Goal: Task Accomplishment & Management: Manage account settings

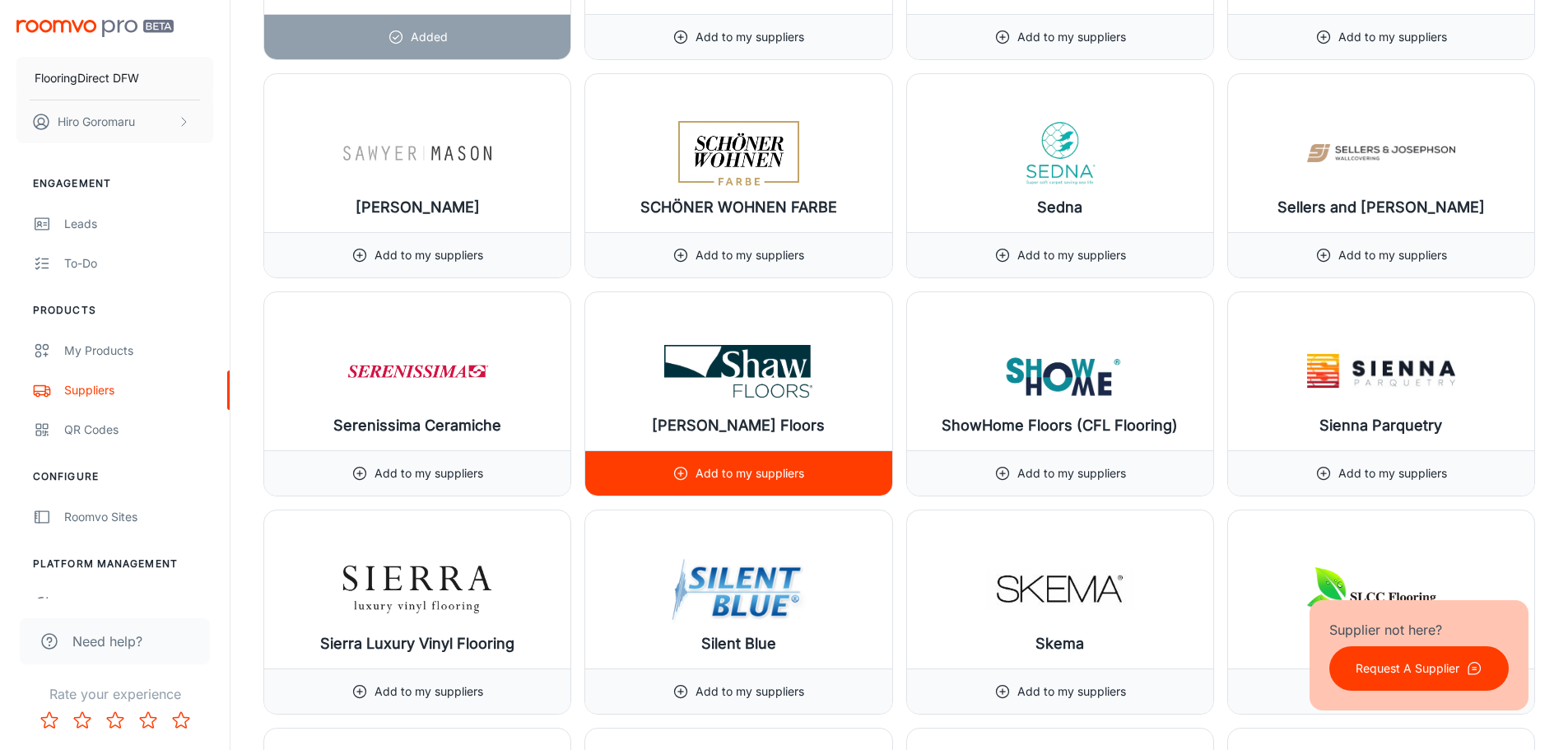
scroll to position [17260, 0]
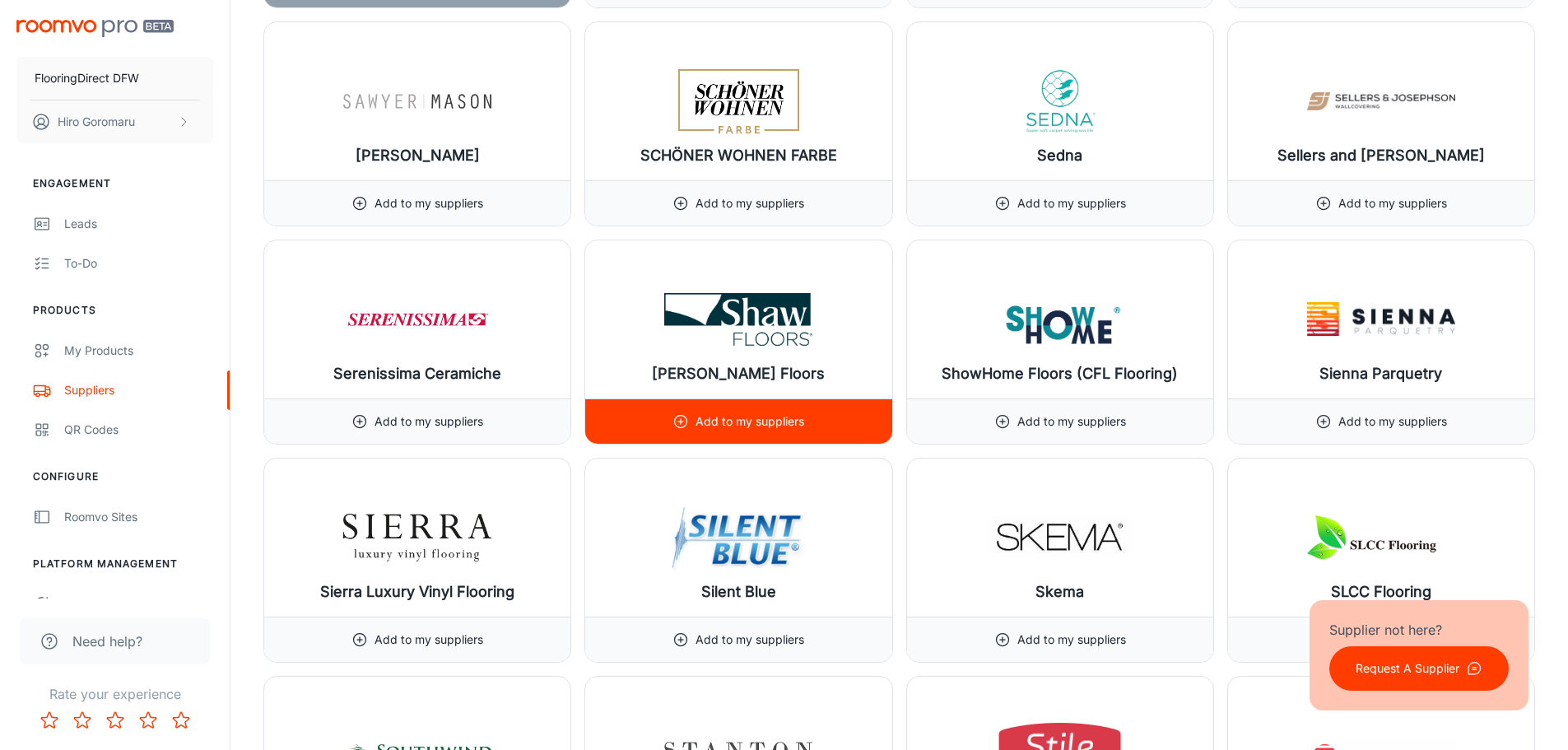
click at [742, 413] on p "Add to my suppliers" at bounding box center [750, 422] width 108 height 19
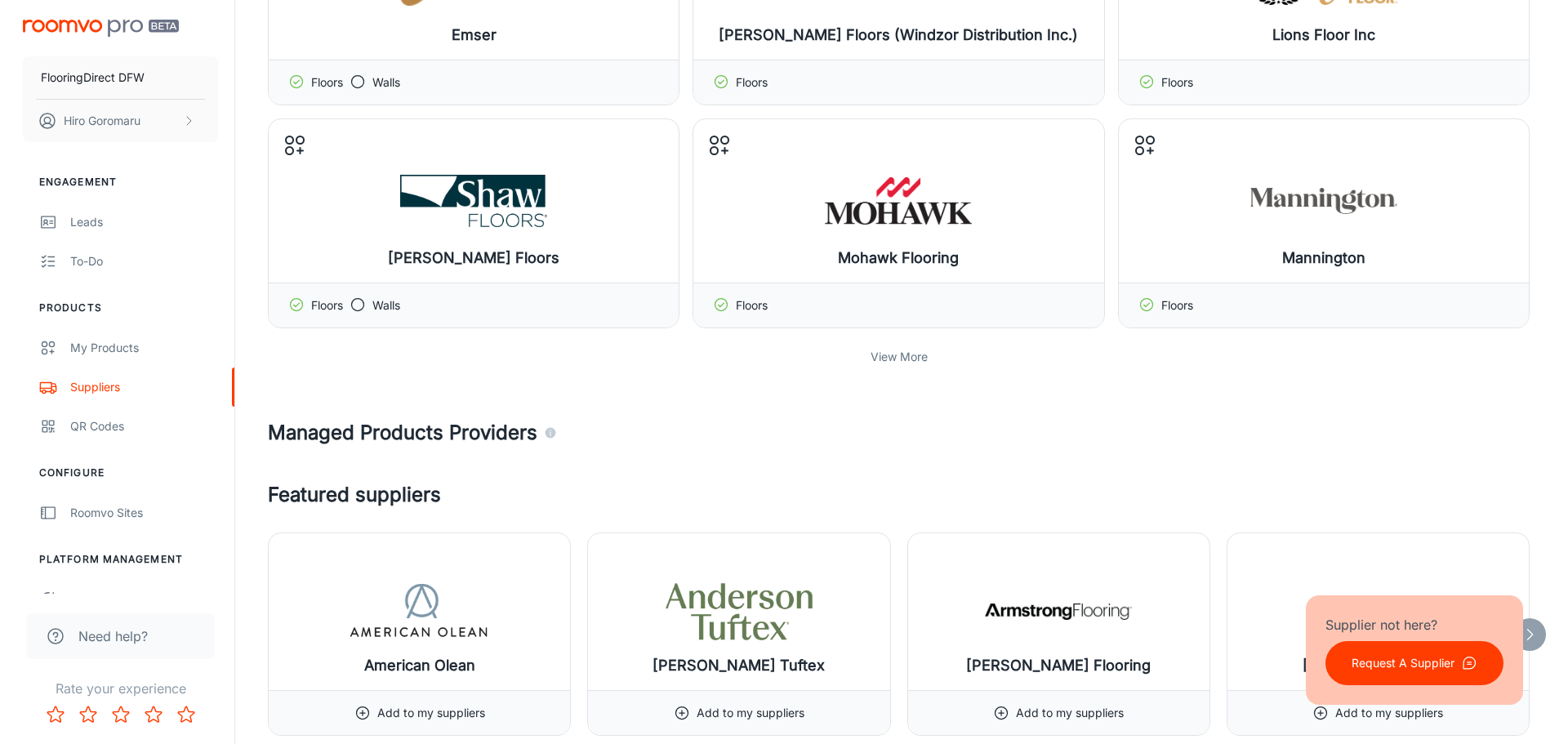
scroll to position [490, 0]
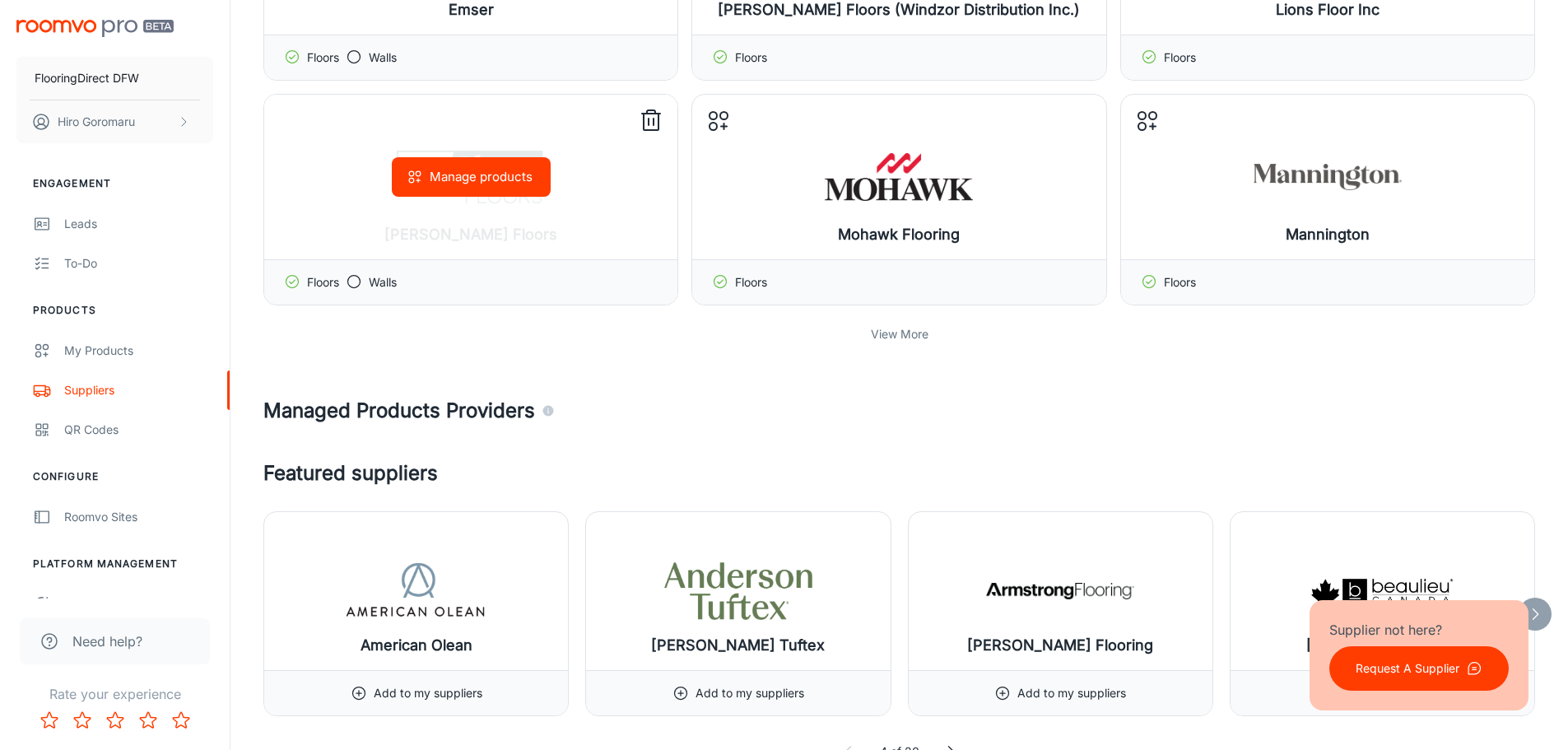
click at [482, 184] on button "Manage products" at bounding box center [471, 176] width 159 height 40
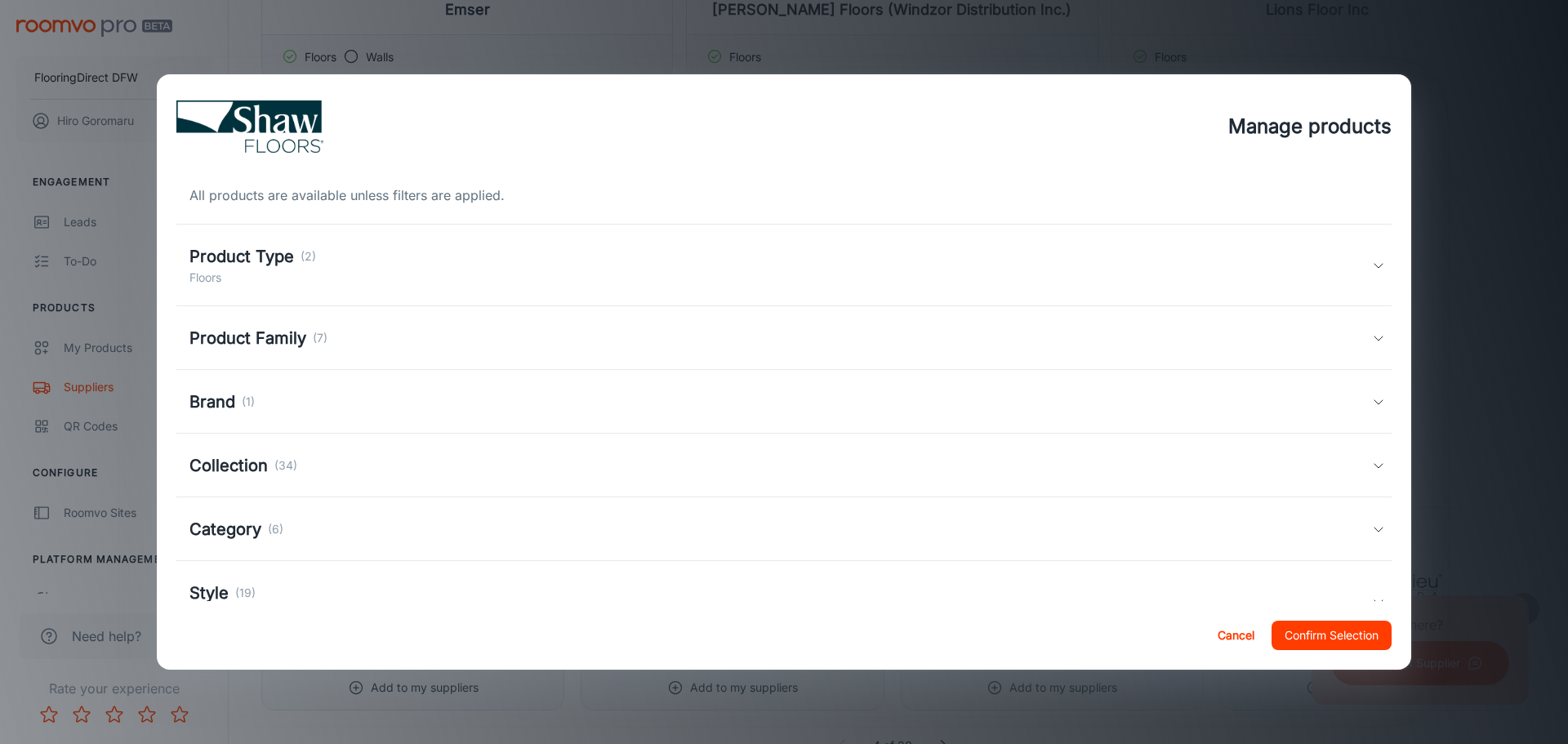
click at [291, 467] on p "(34)" at bounding box center [286, 466] width 23 height 18
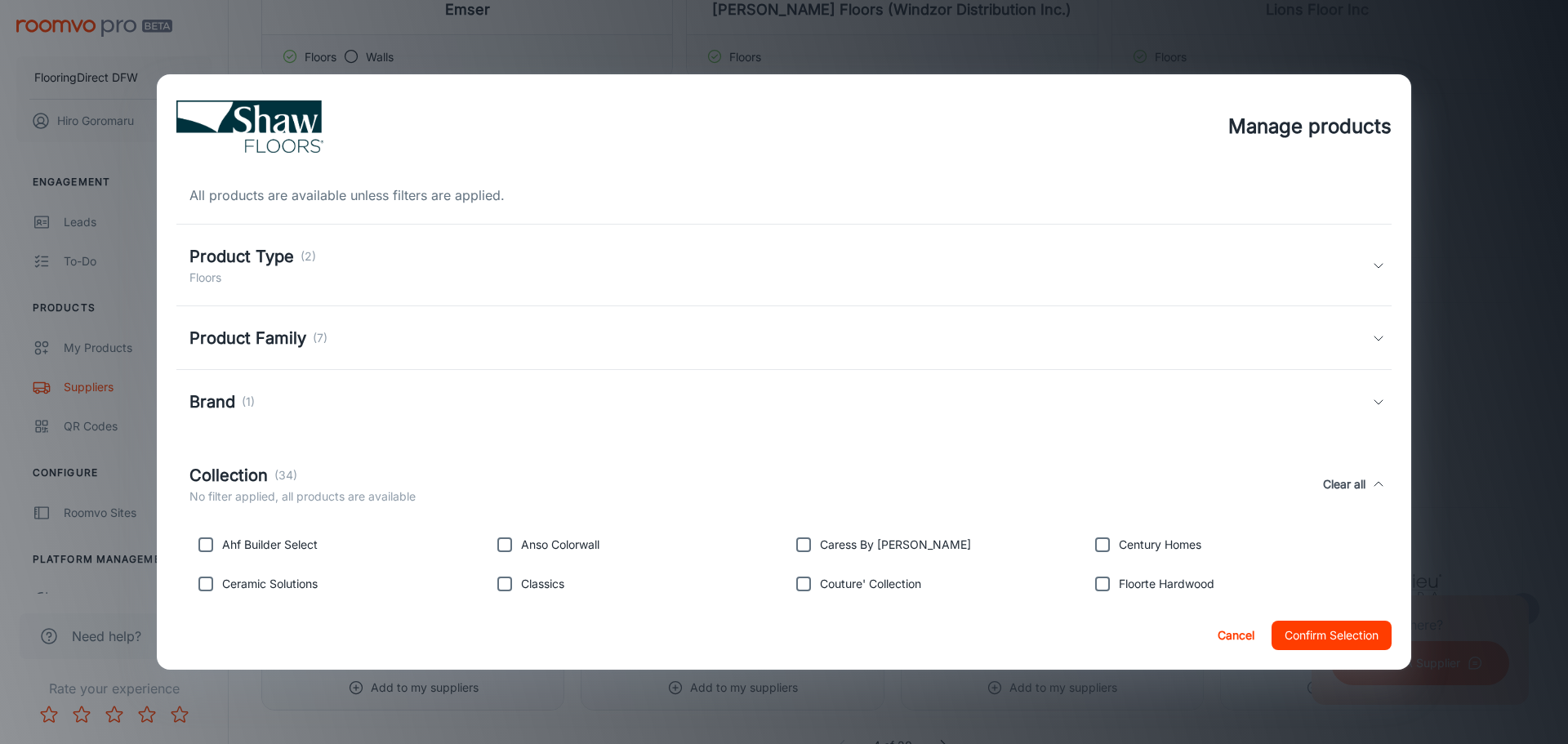
click at [355, 341] on div "Product Family (7)" at bounding box center [781, 338] width 1183 height 25
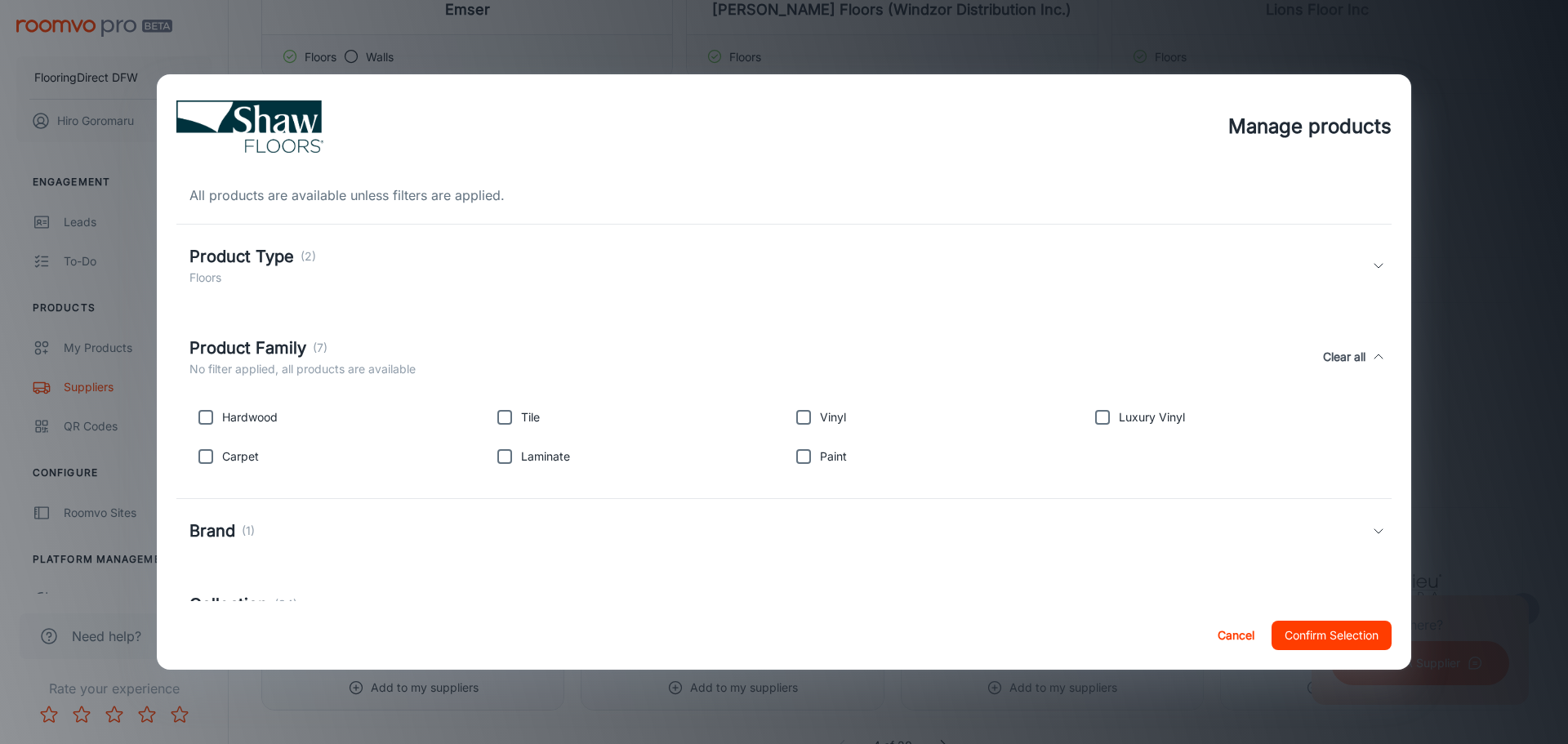
click at [355, 341] on div "Product Family (7)" at bounding box center [303, 348] width 227 height 25
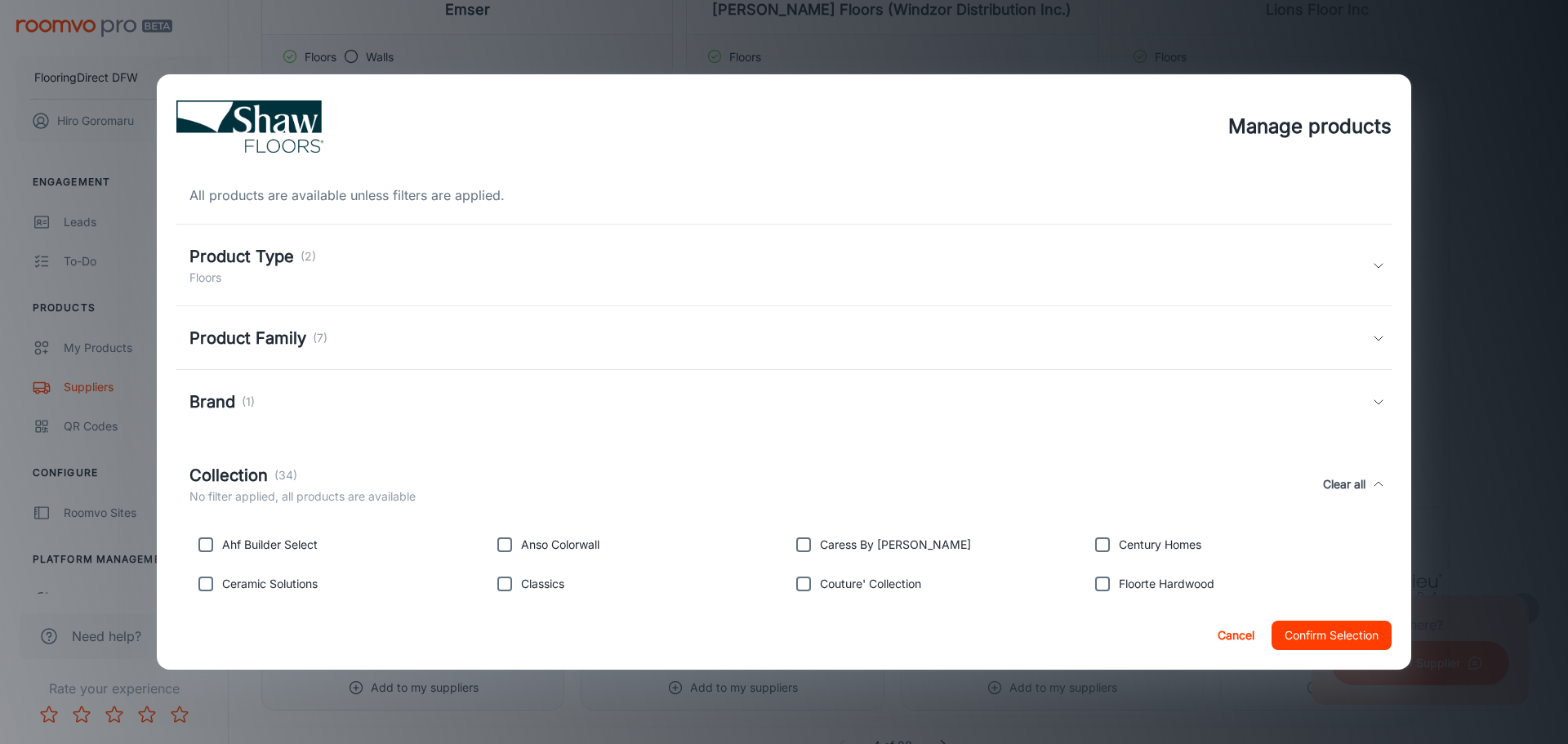
click at [325, 402] on div "Brand (1)" at bounding box center [781, 402] width 1183 height 25
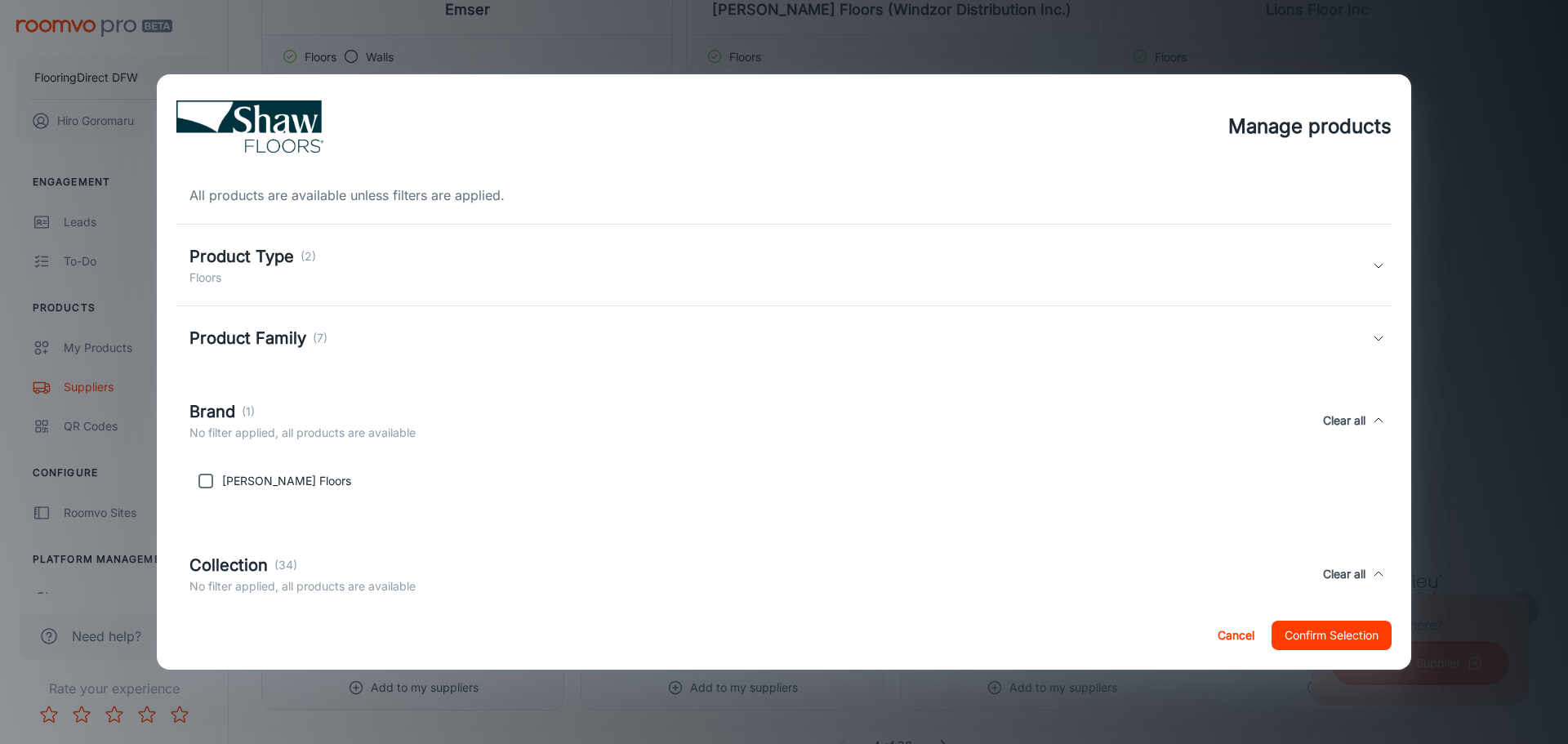
click at [325, 402] on div "Brand (1)" at bounding box center [303, 411] width 227 height 25
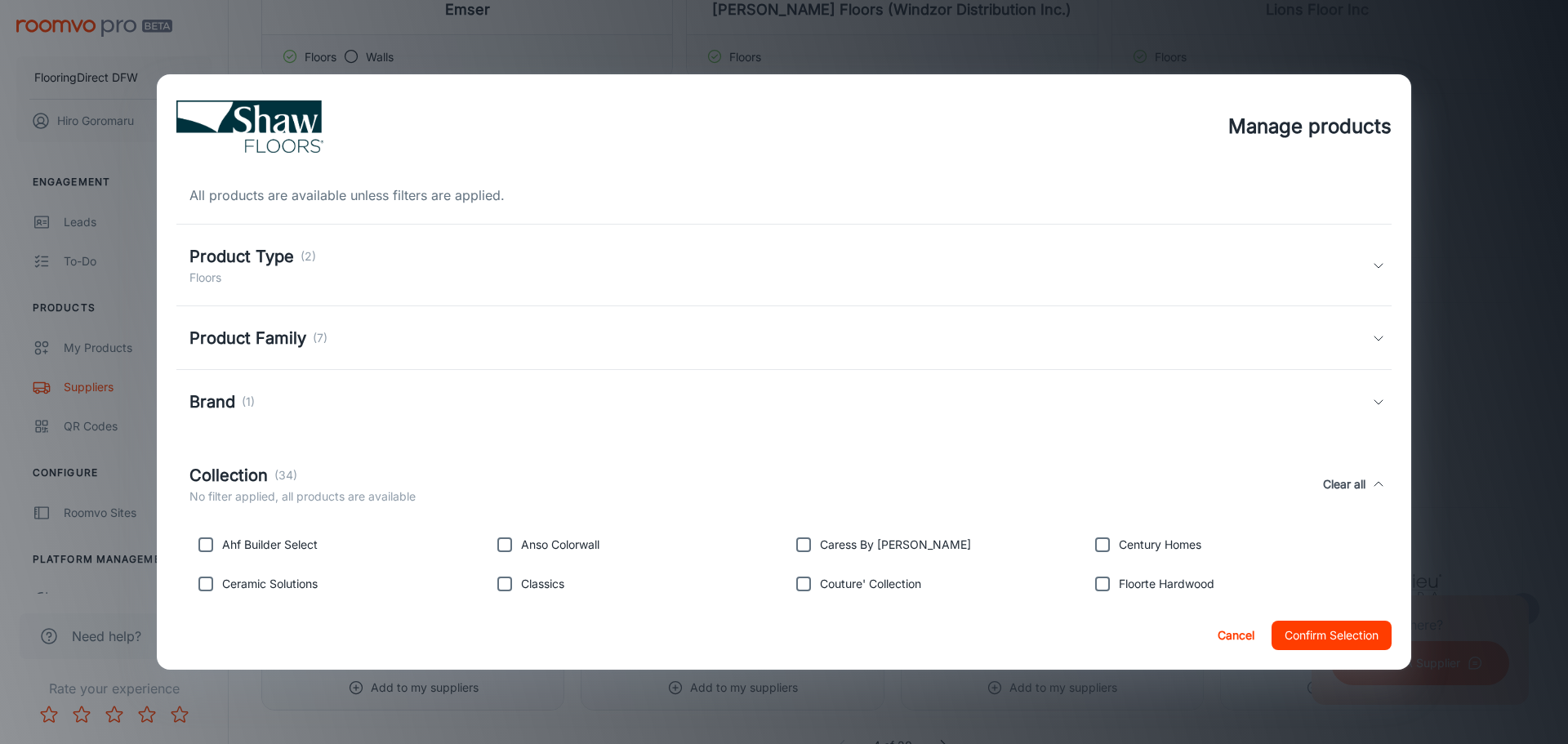
scroll to position [245, 0]
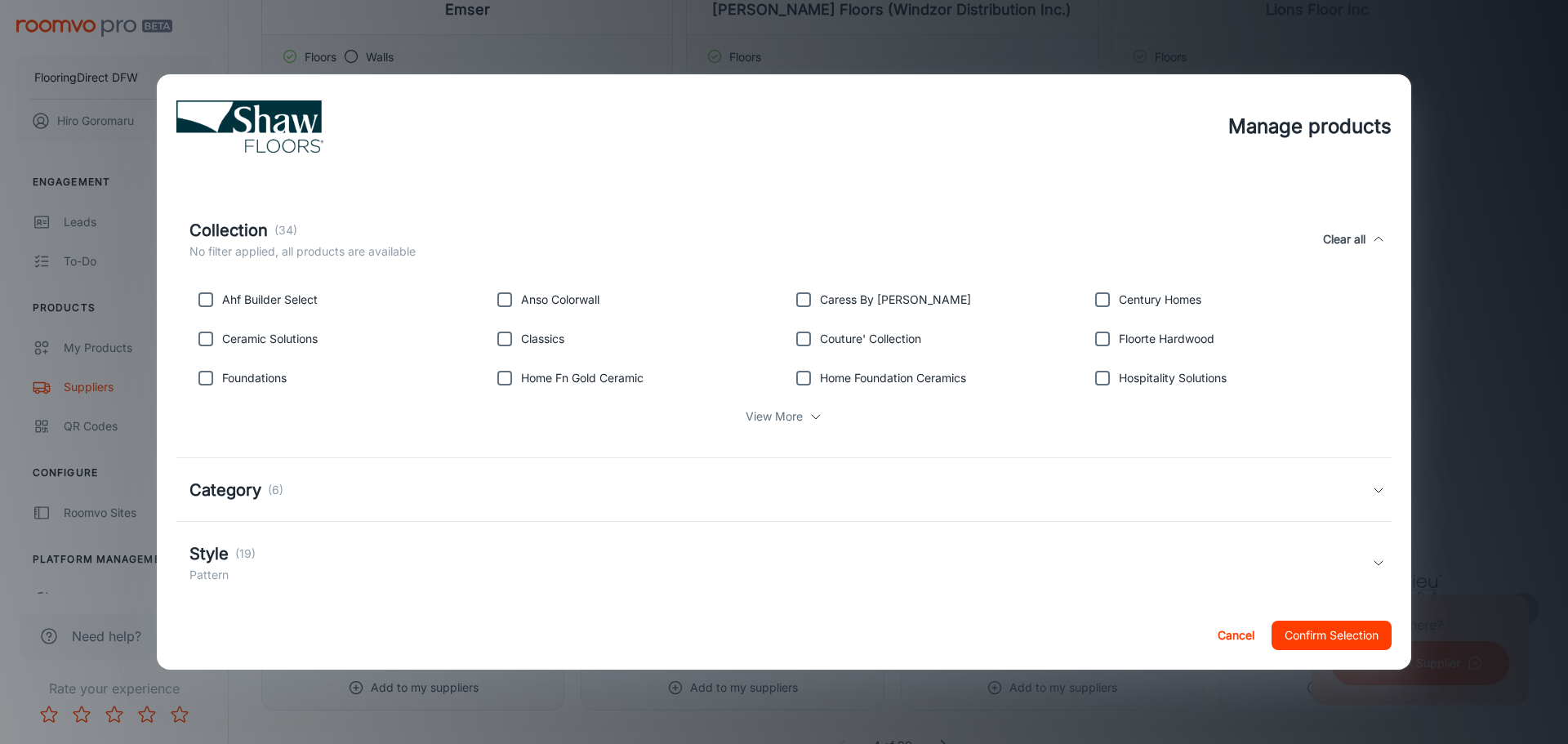
click at [802, 421] on div "View More" at bounding box center [784, 416] width 1189 height 31
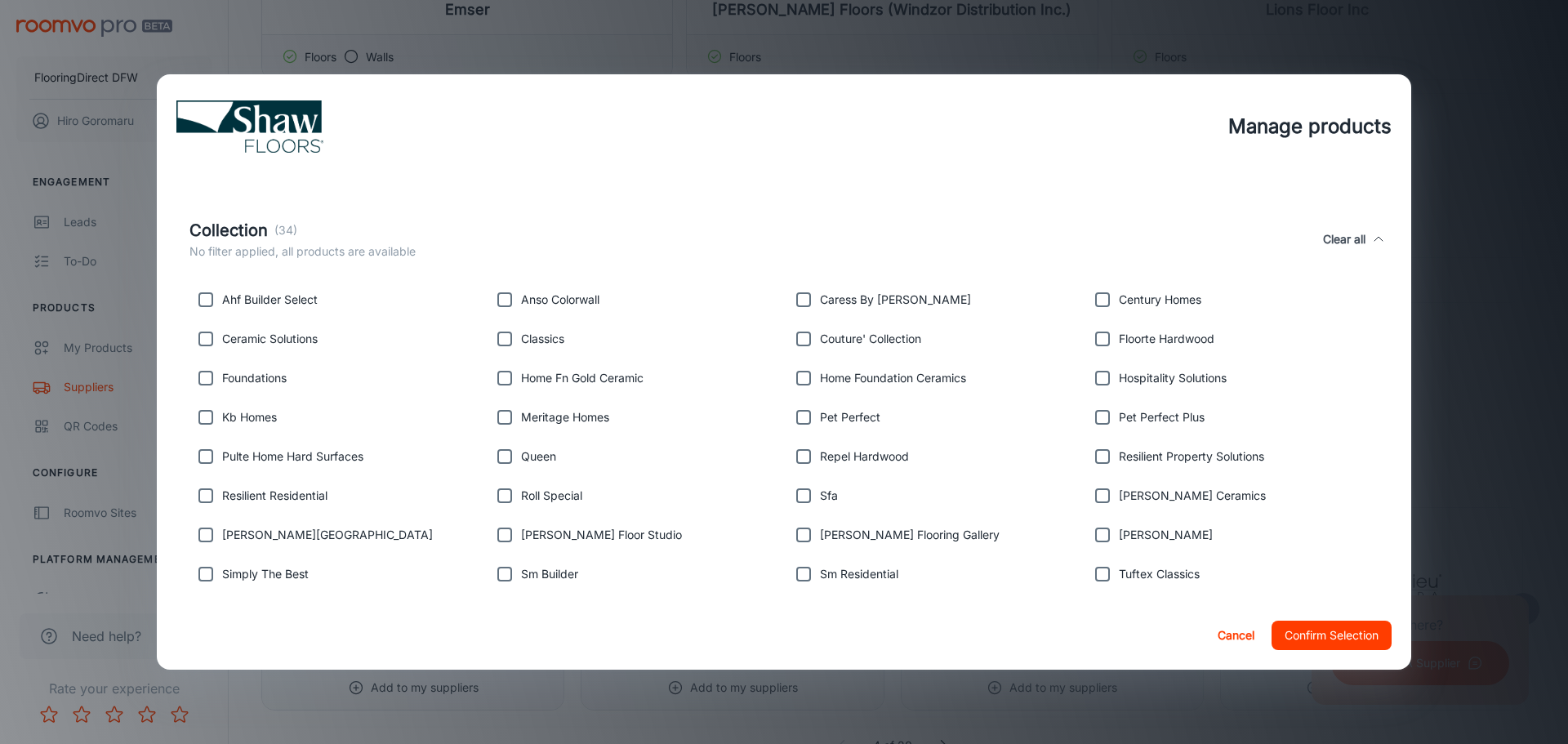
scroll to position [490, 0]
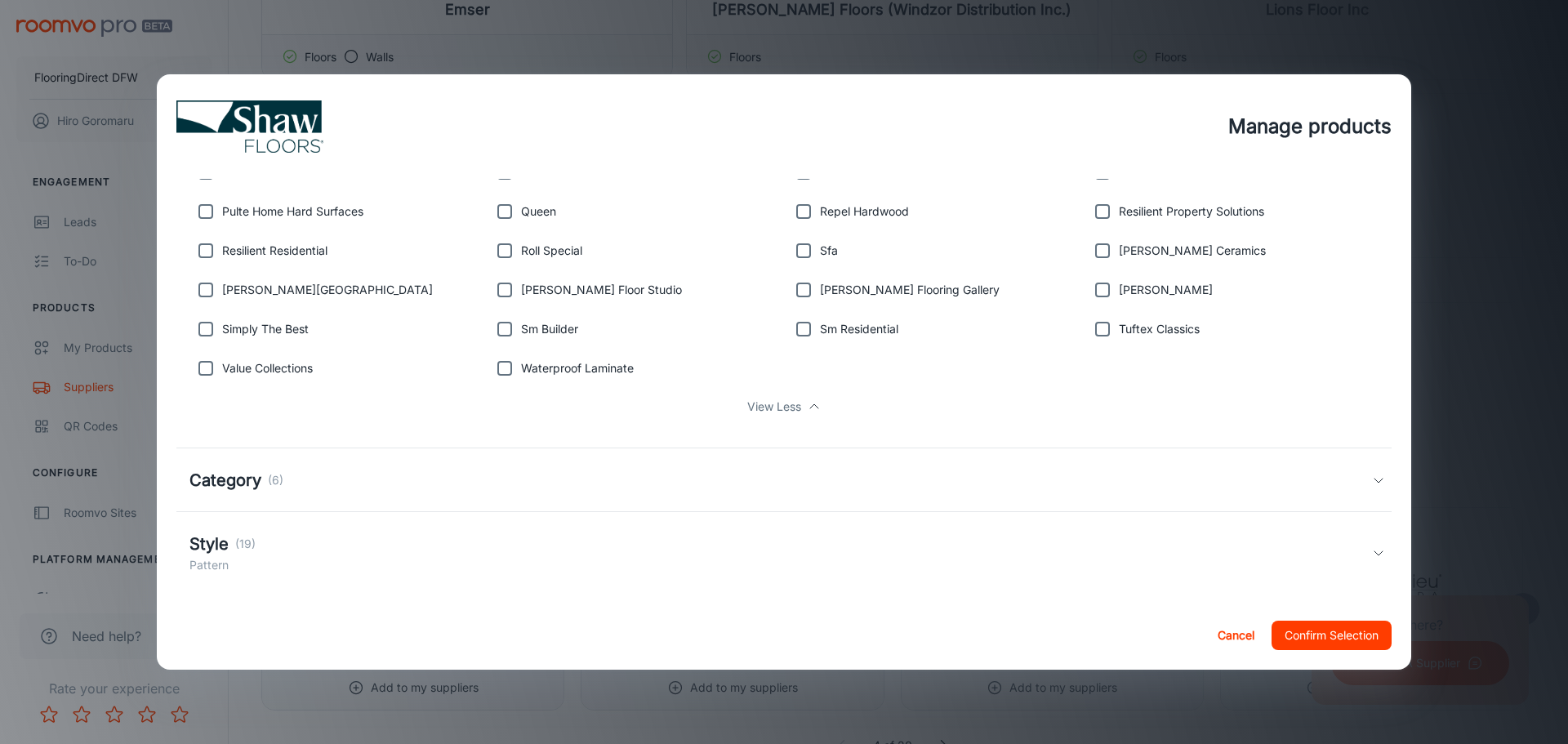
click at [340, 474] on div "Category (6)" at bounding box center [781, 481] width 1183 height 25
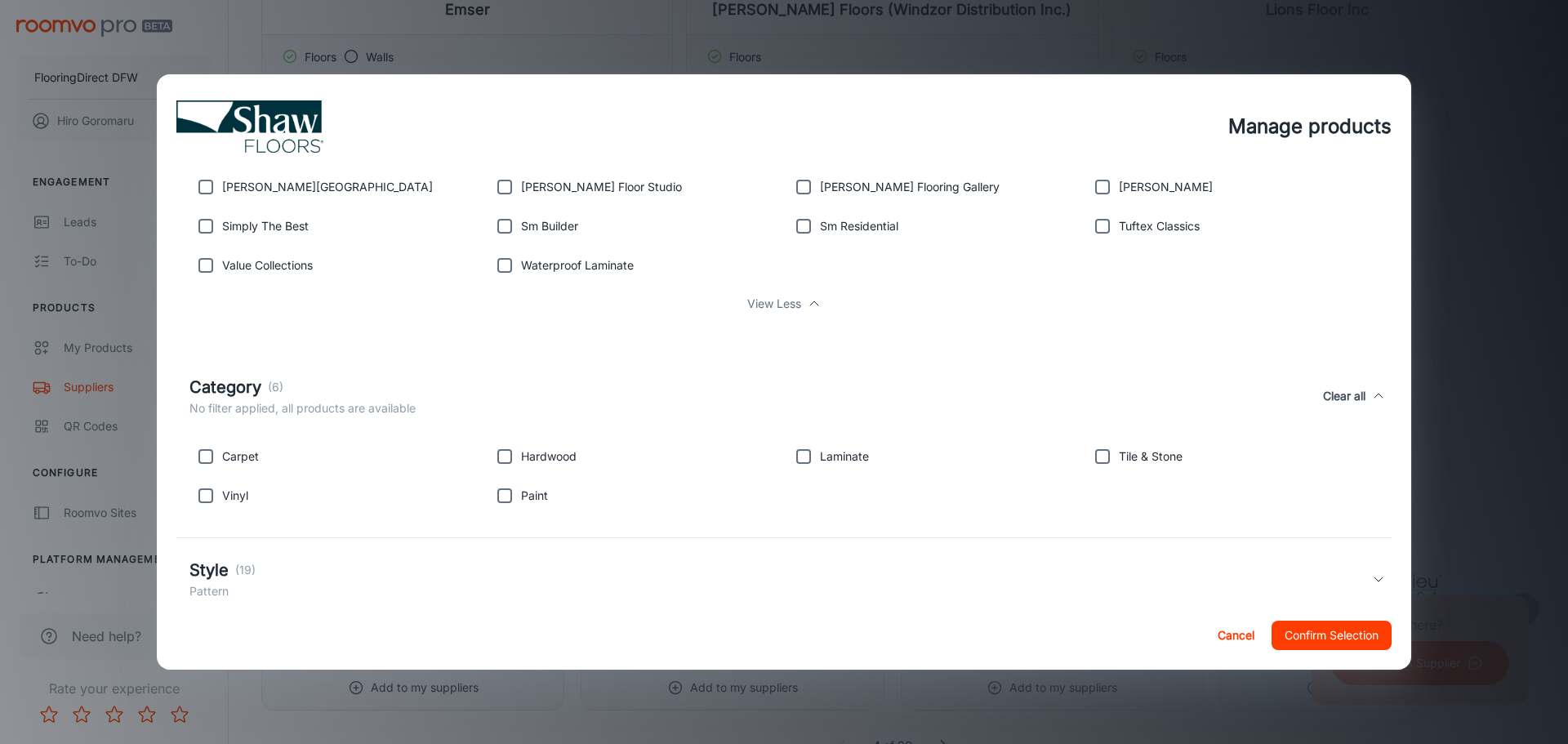
scroll to position [632, 0]
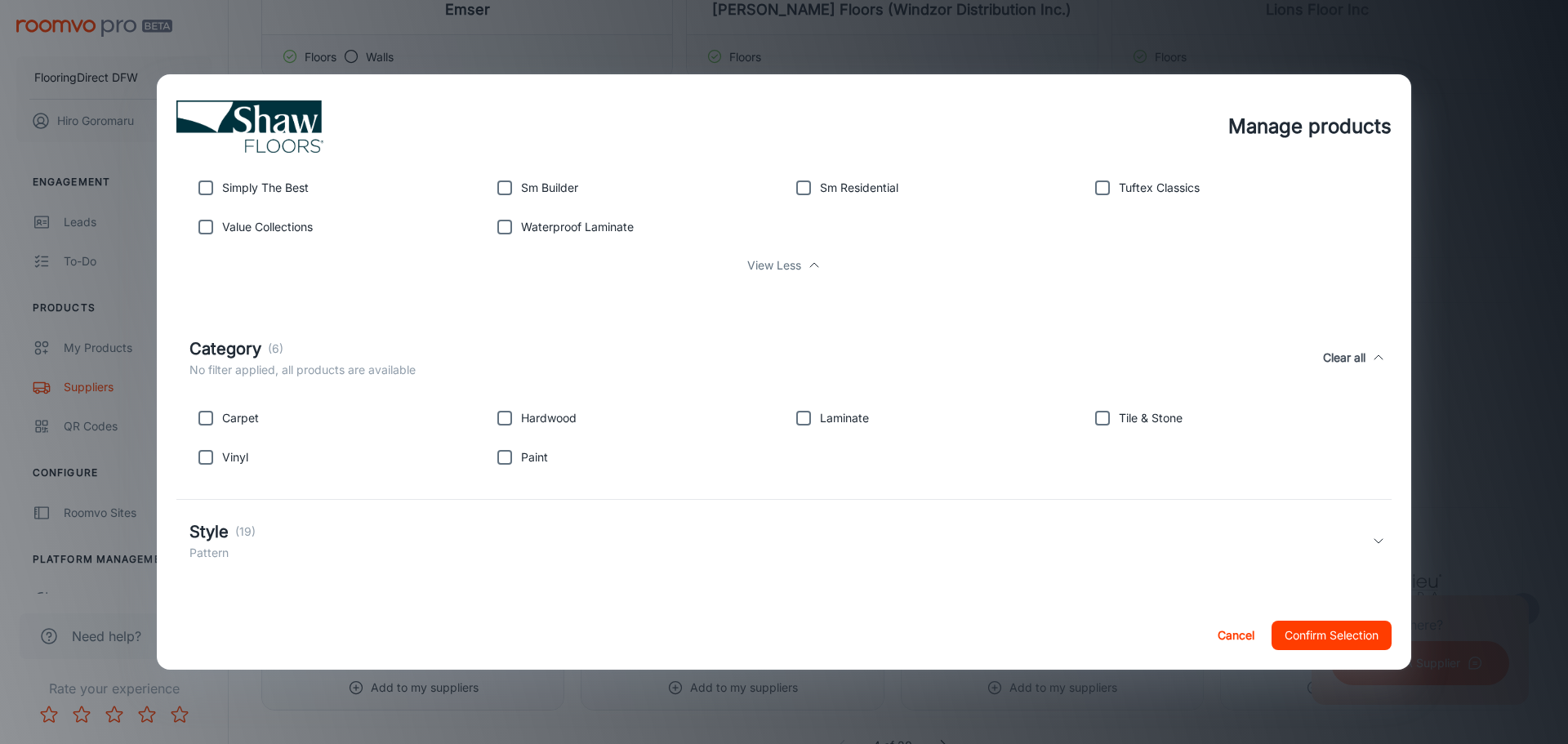
click at [307, 540] on div "Style (19) Pattern" at bounding box center [781, 541] width 1183 height 43
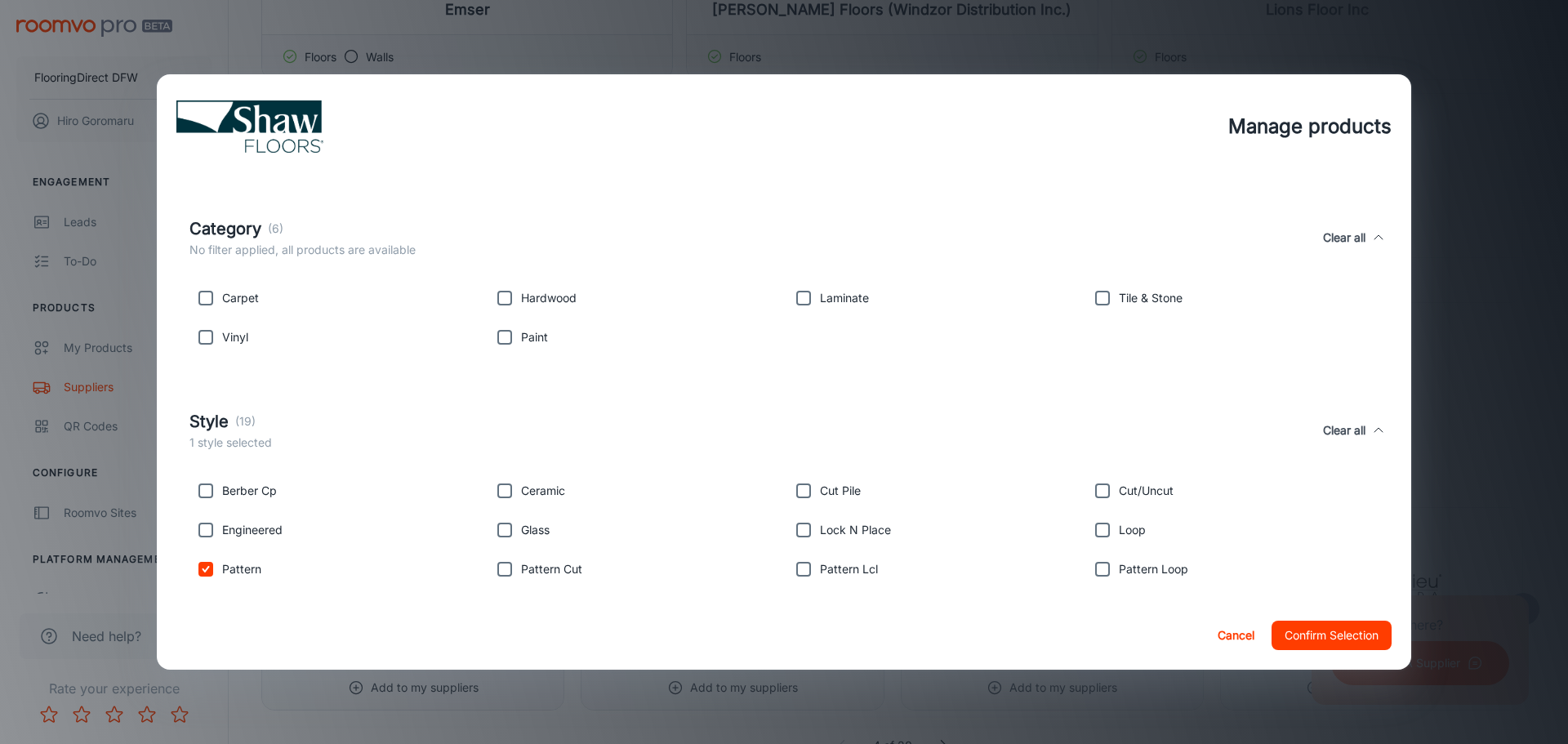
scroll to position [806, 0]
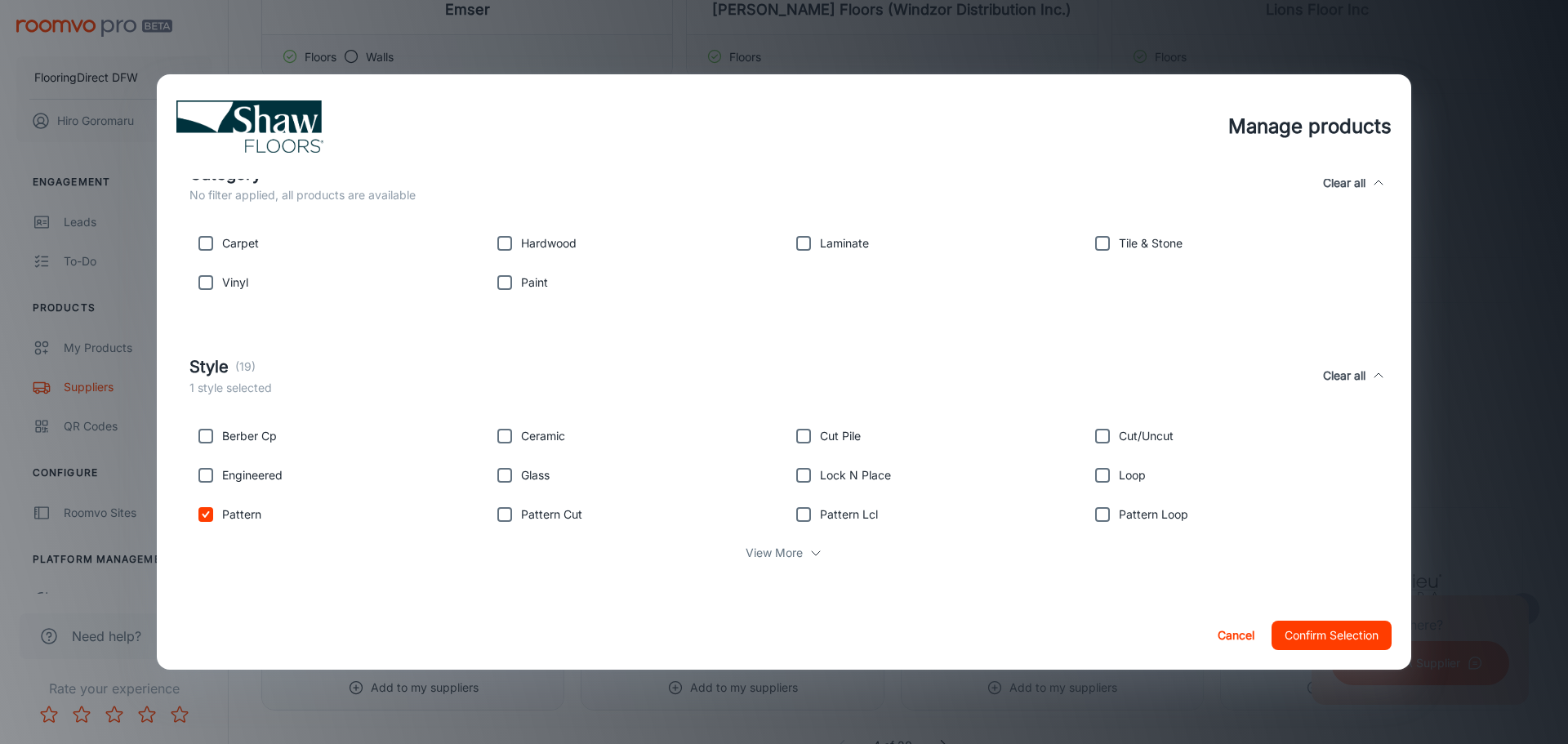
click at [211, 519] on input "checkbox" at bounding box center [206, 514] width 32 height 32
checkbox input "false"
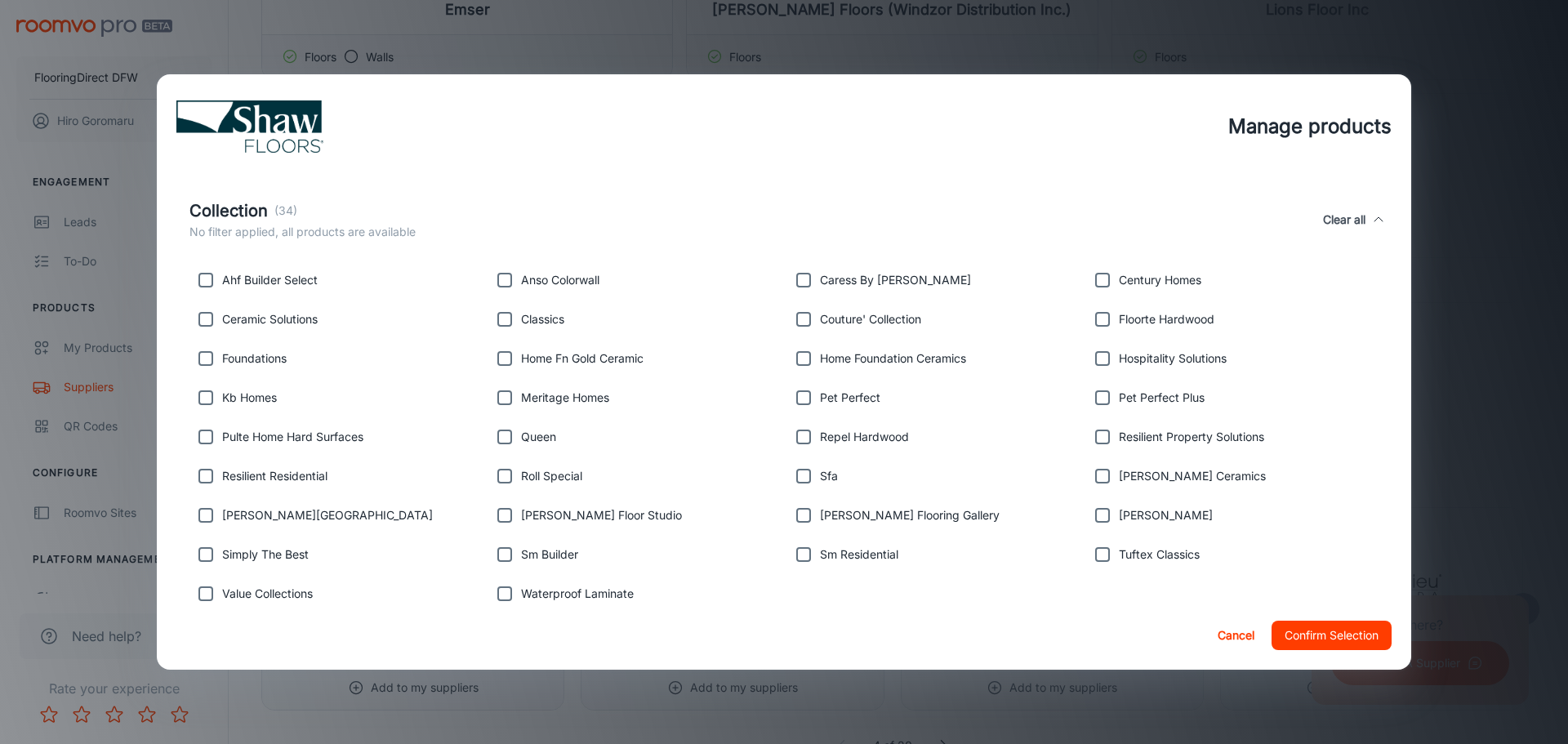
scroll to position [280, 0]
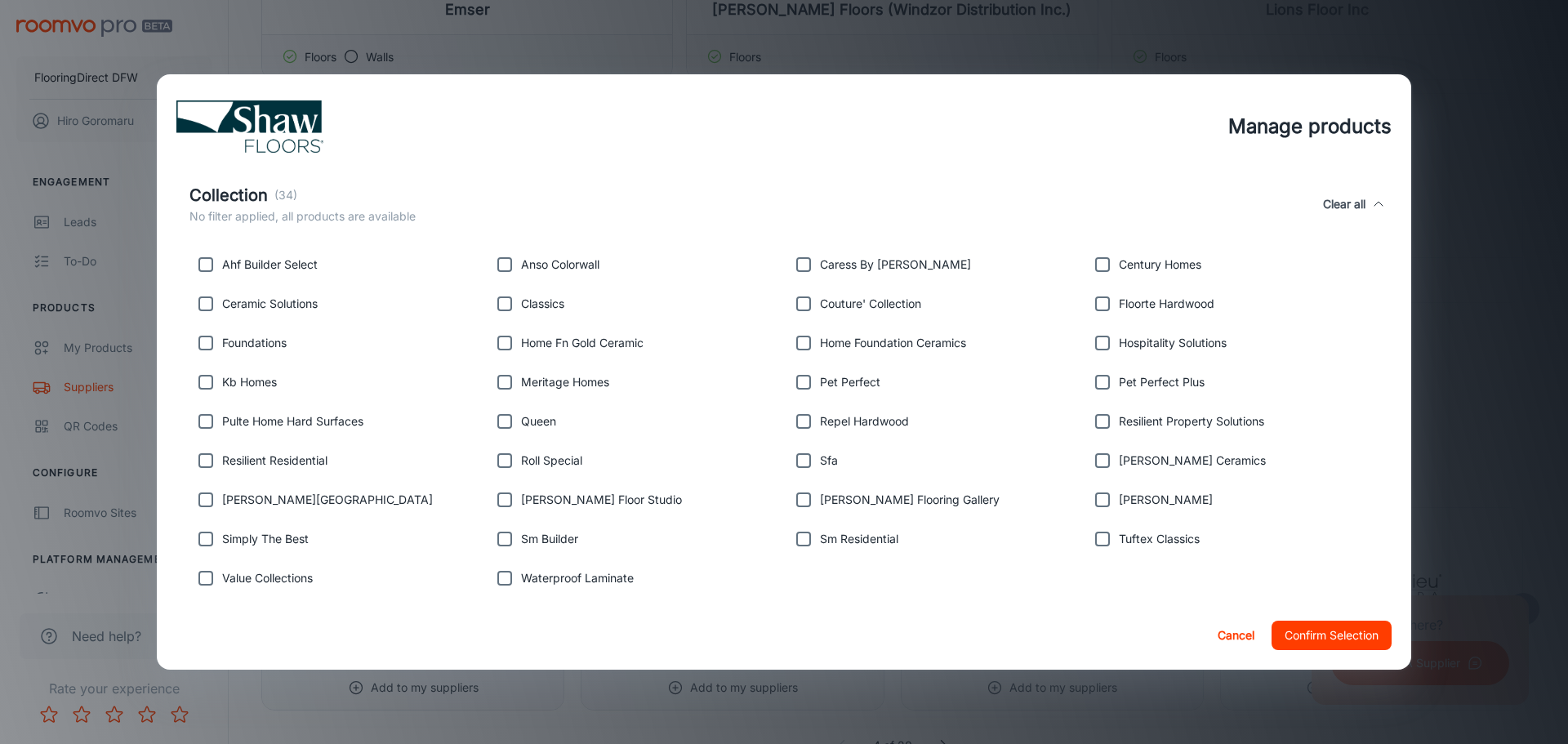
click at [689, 184] on div "Collection (34) No filter applied, all products are available Clear all" at bounding box center [781, 204] width 1183 height 43
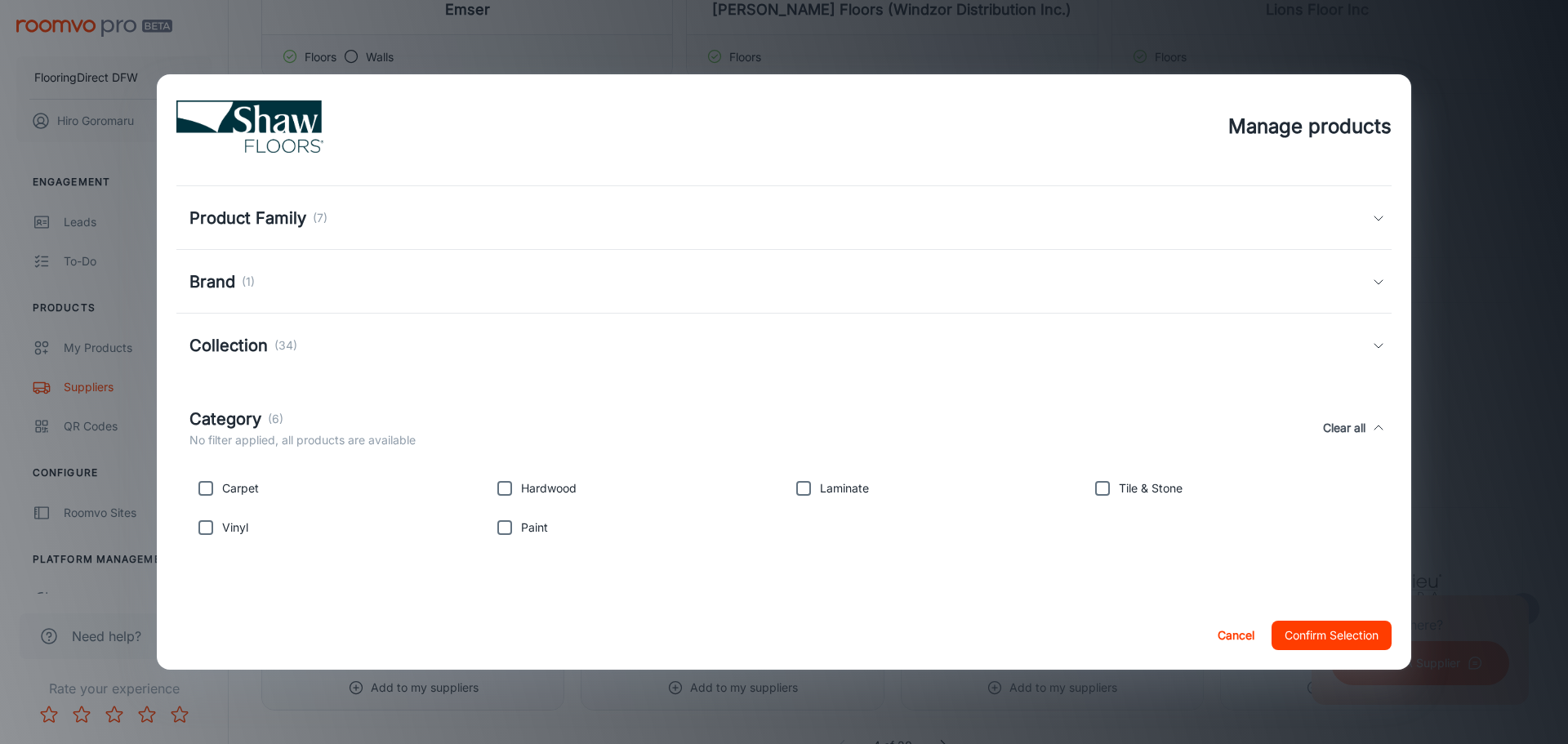
scroll to position [0, 0]
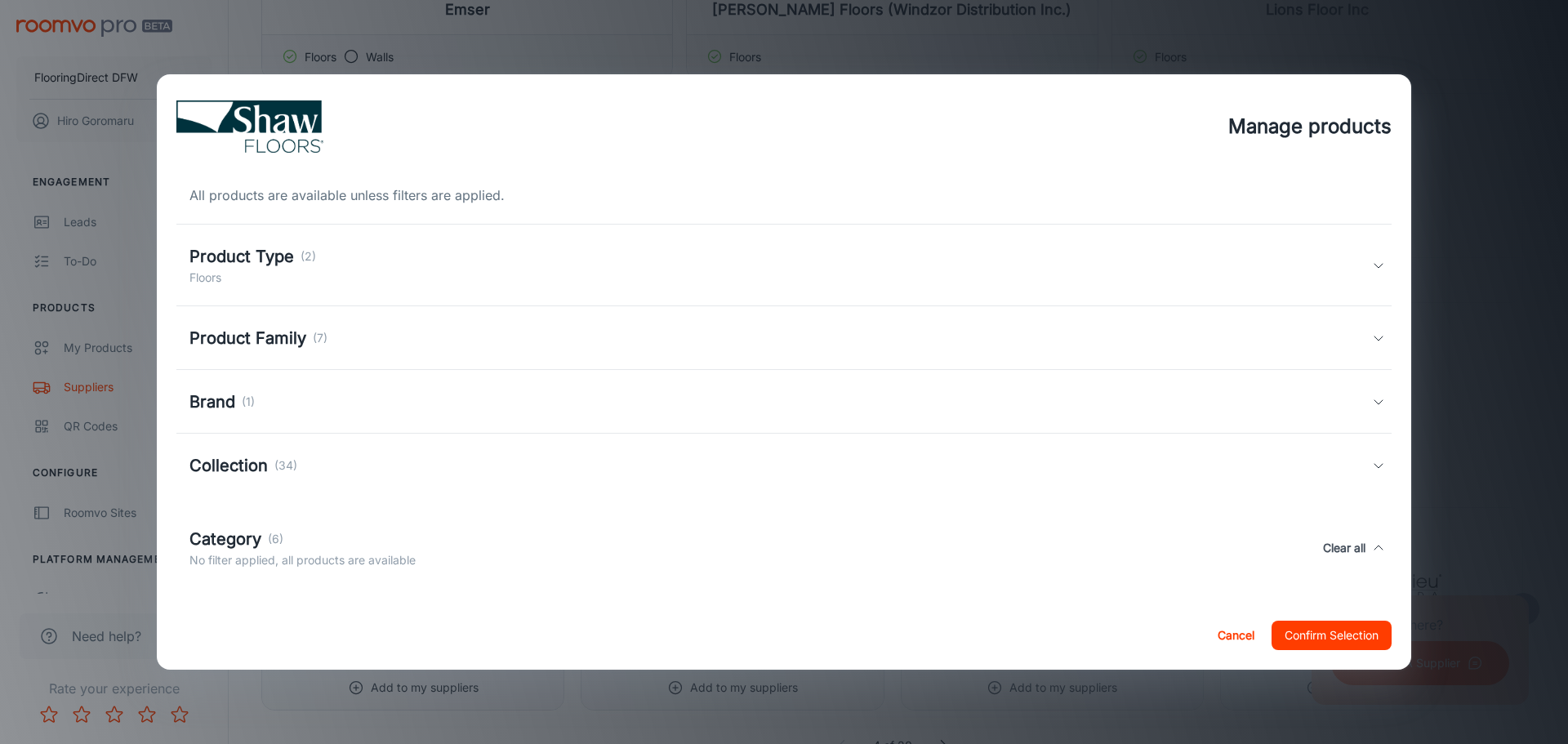
drag, startPoint x: 311, startPoint y: 467, endPoint x: 335, endPoint y: 445, distance: 32.6
click at [311, 467] on div "Collection (34)" at bounding box center [781, 466] width 1183 height 25
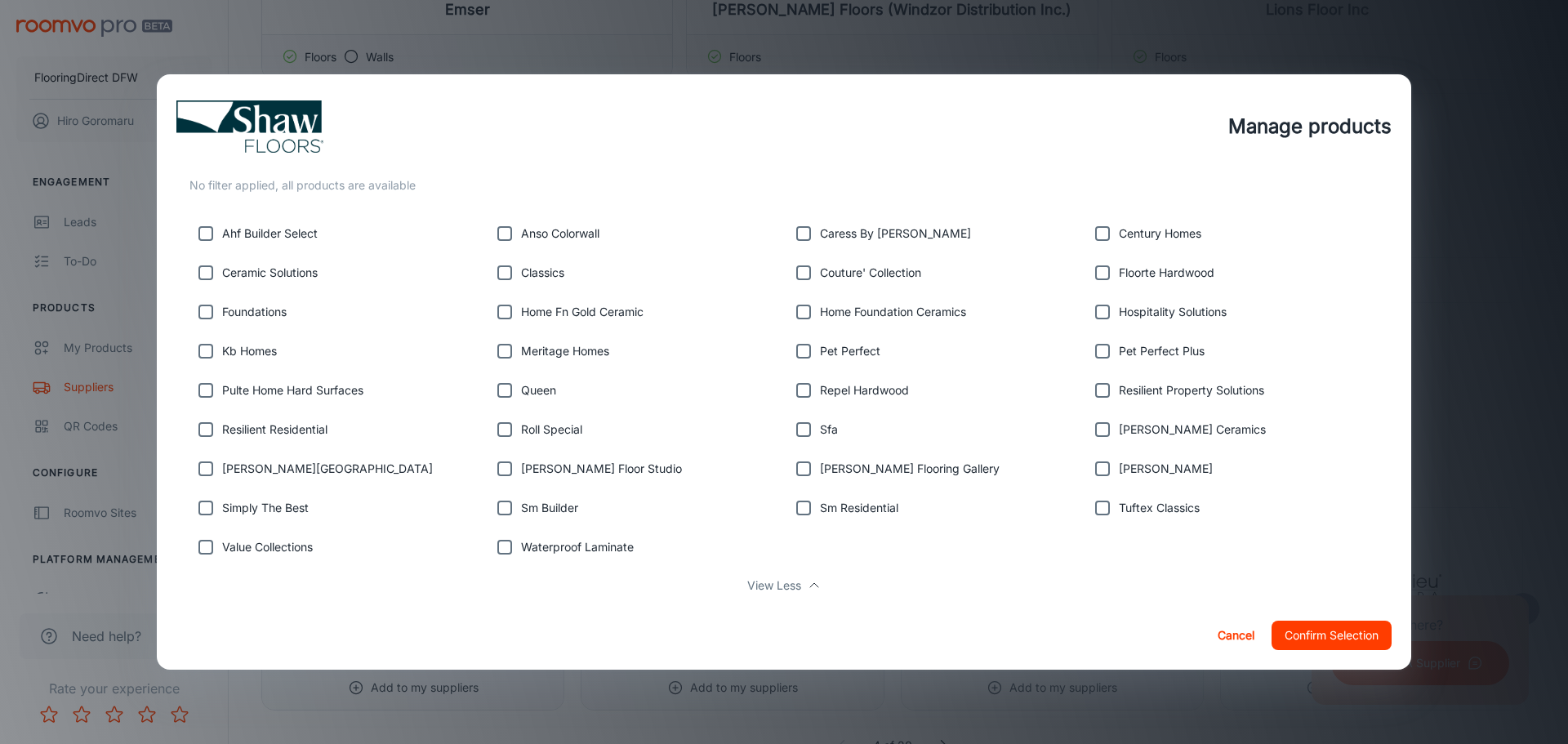
scroll to position [313, 0]
